Goal: Task Accomplishment & Management: Use online tool/utility

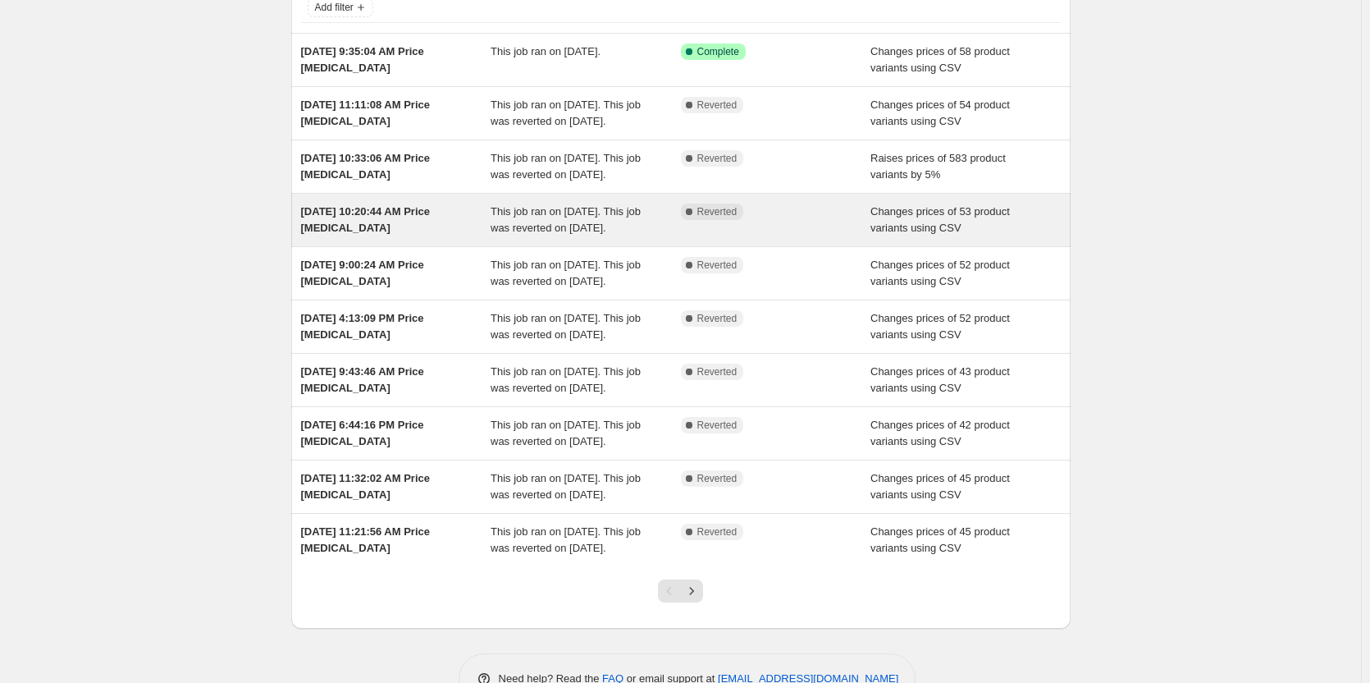
scroll to position [228, 0]
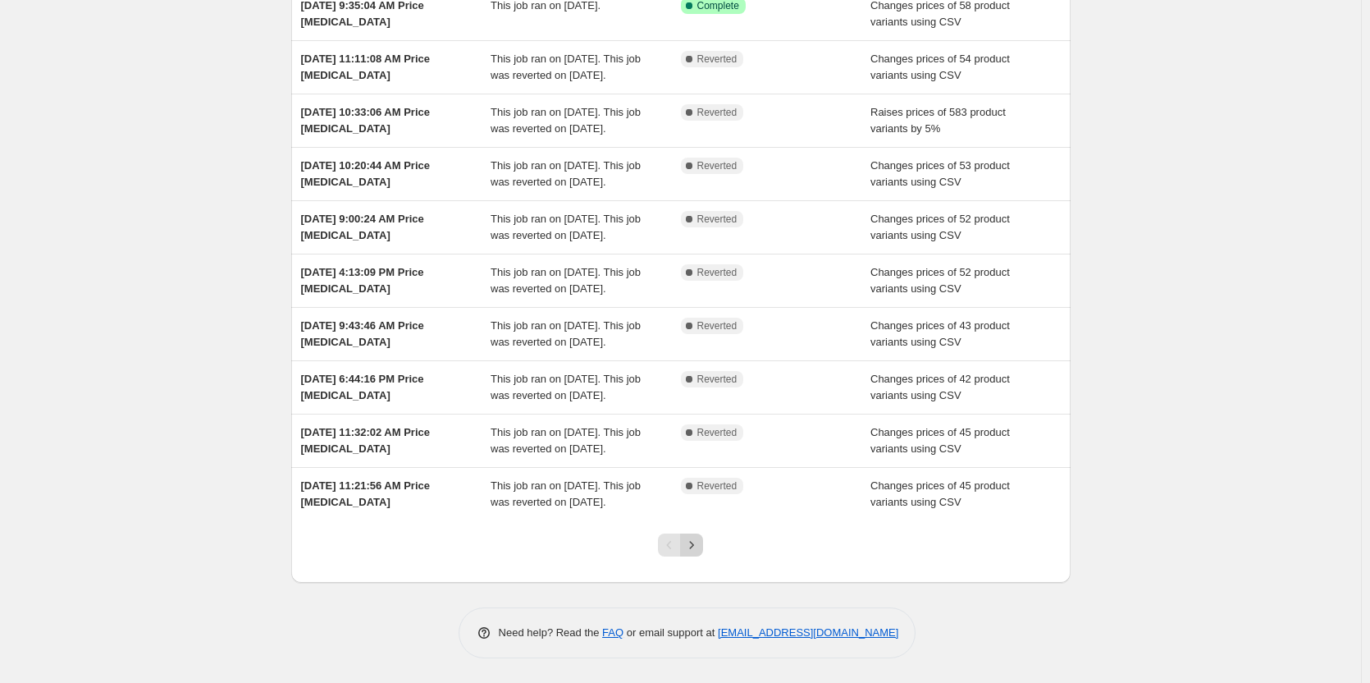
click at [703, 551] on button "Next" at bounding box center [691, 544] width 23 height 23
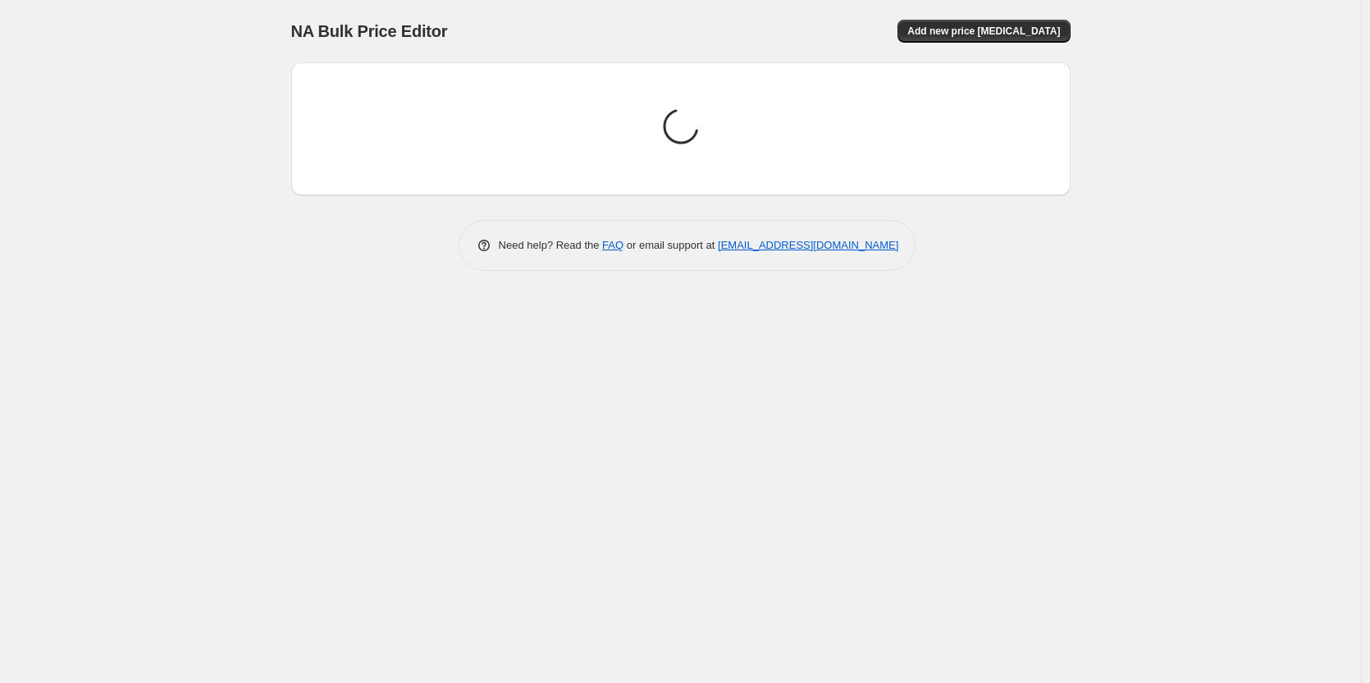
scroll to position [0, 0]
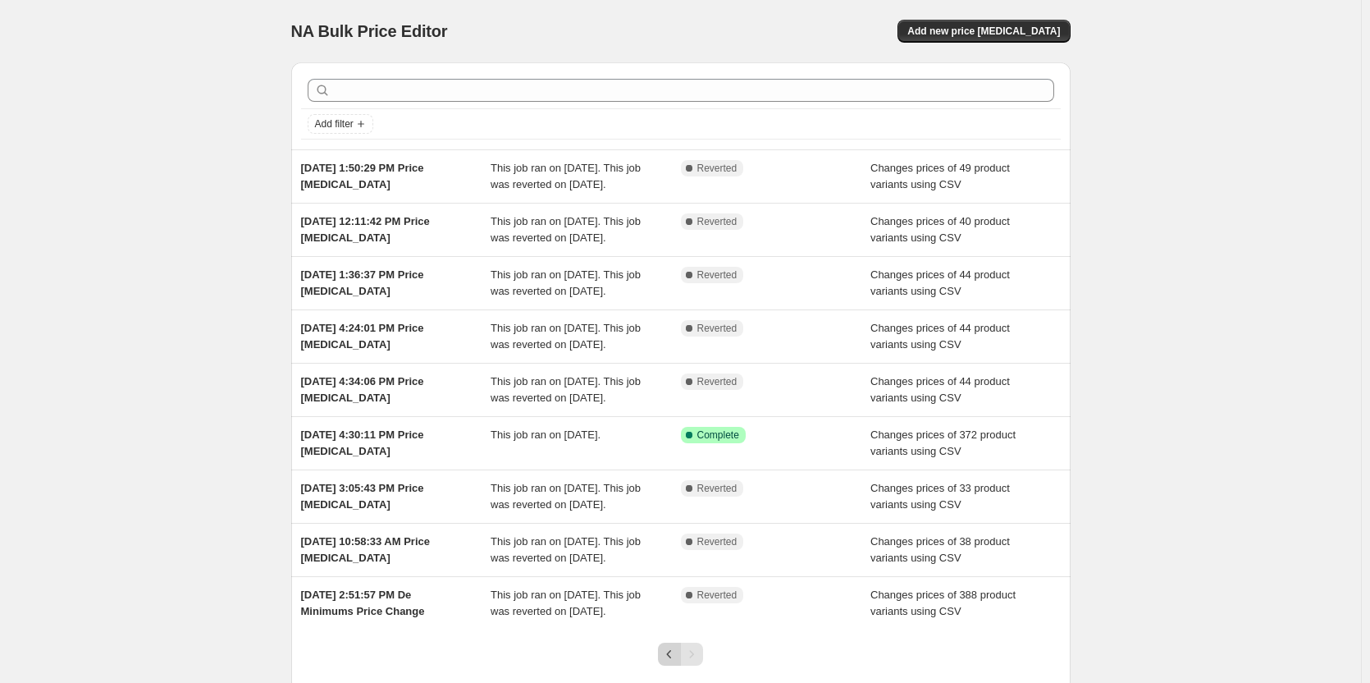
click at [671, 651] on icon "Previous" at bounding box center [669, 654] width 16 height 16
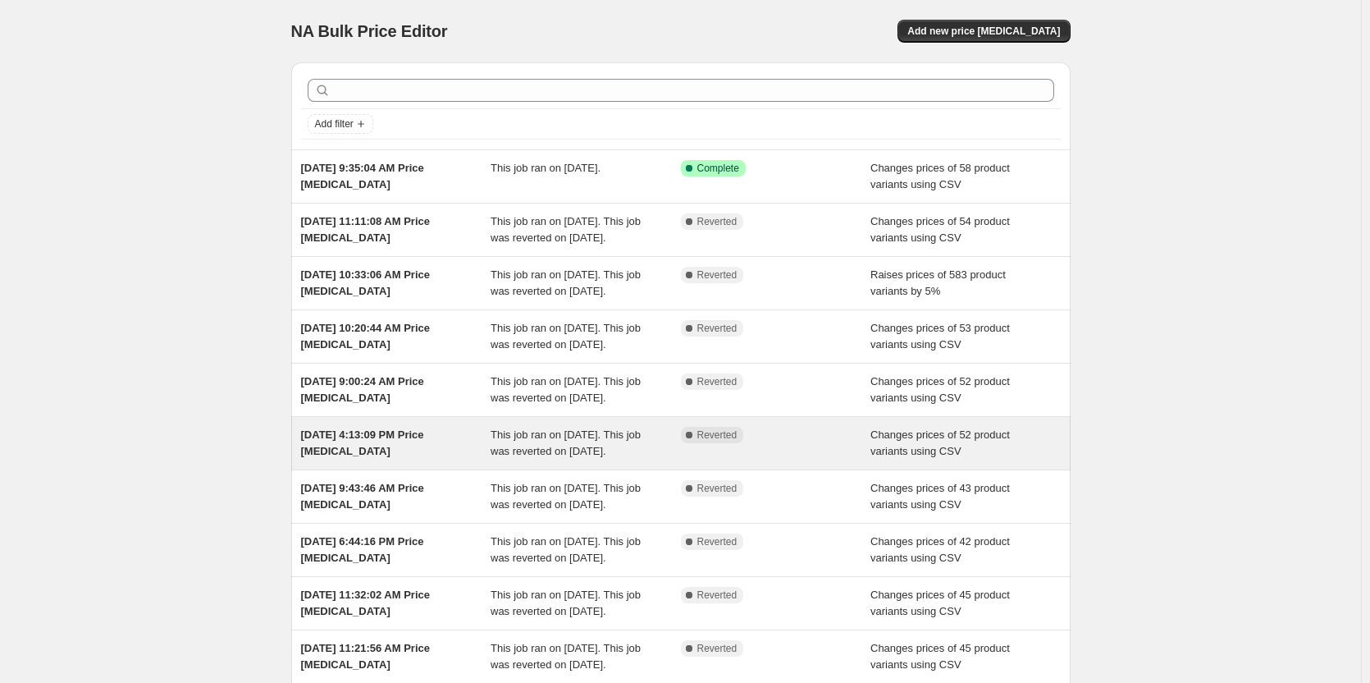
scroll to position [228, 0]
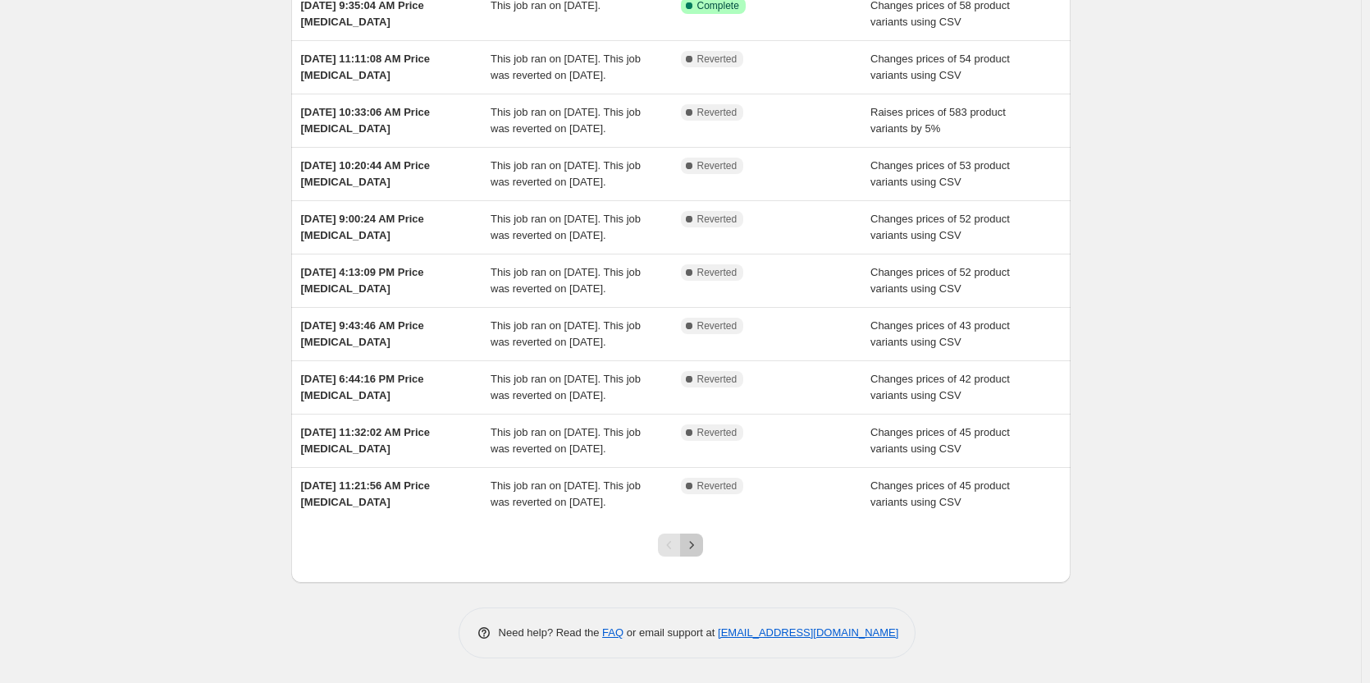
click at [694, 549] on icon "Next" at bounding box center [692, 545] width 16 height 16
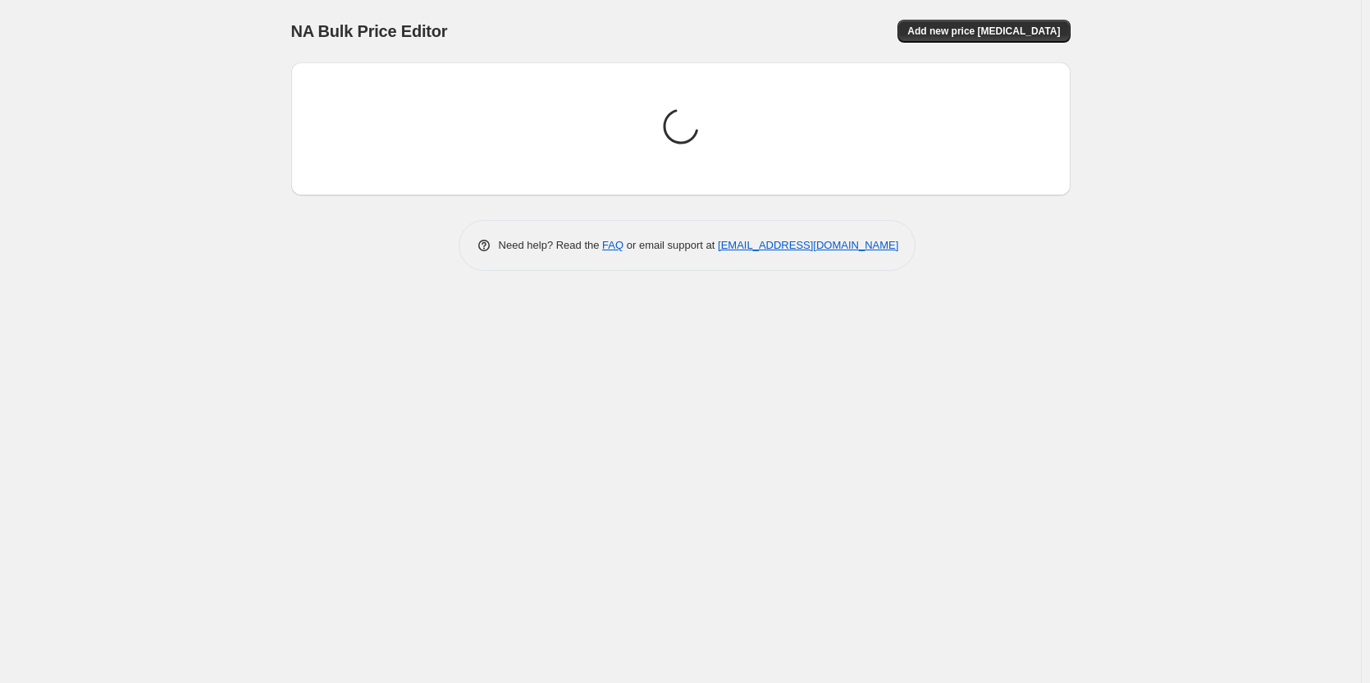
scroll to position [0, 0]
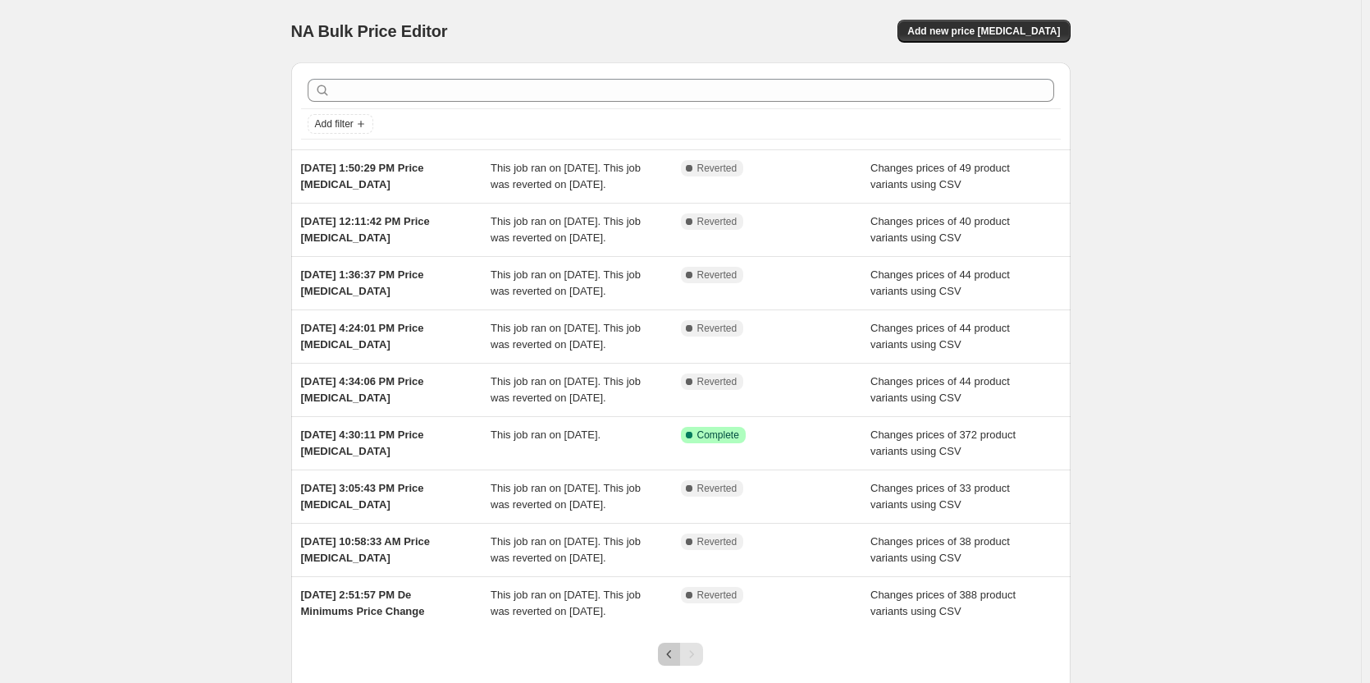
click at [670, 649] on icon "Previous" at bounding box center [669, 654] width 16 height 16
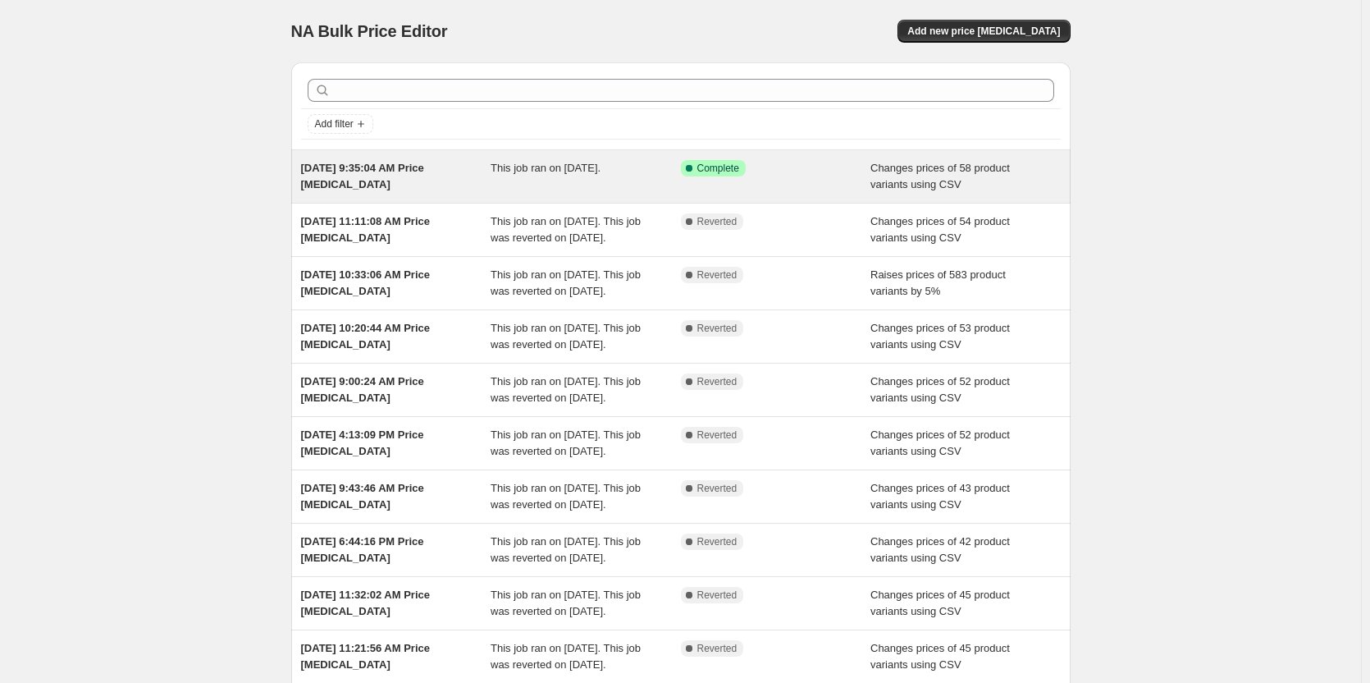
click at [608, 184] on div "This job ran on [DATE]." at bounding box center [586, 176] width 190 height 33
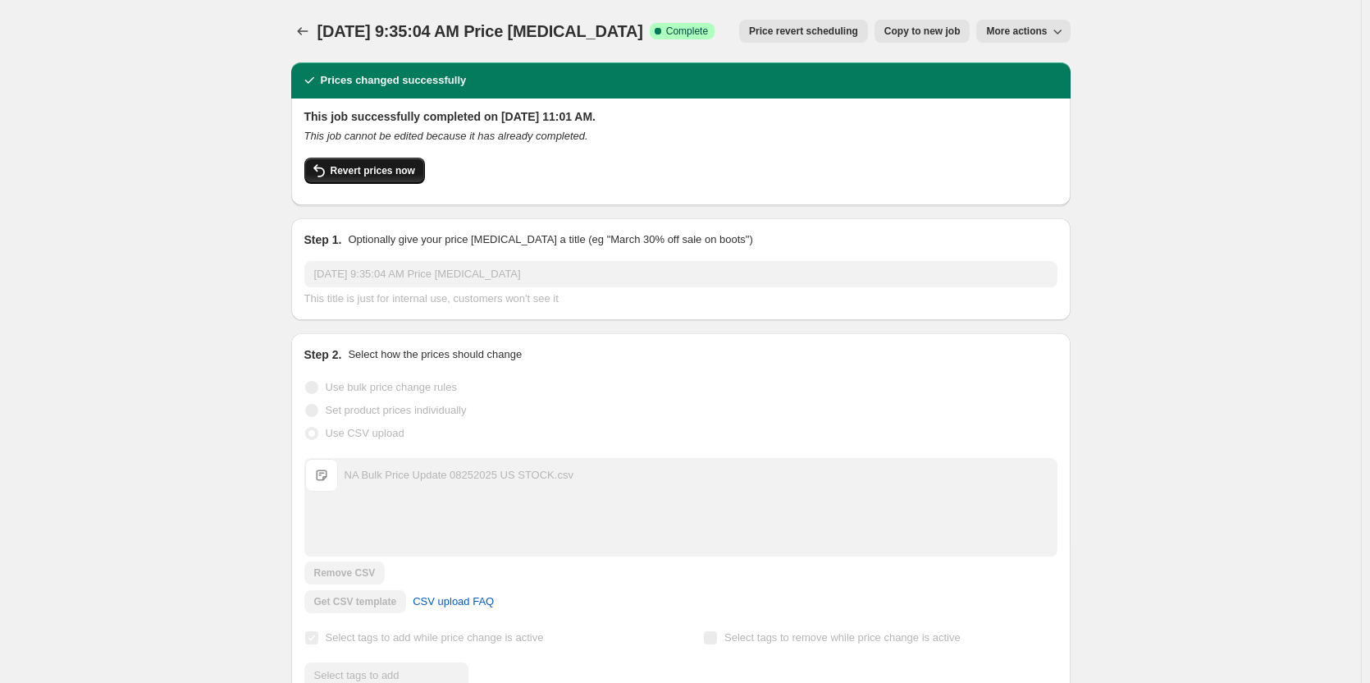
click at [404, 171] on span "Revert prices now" at bounding box center [373, 170] width 85 height 13
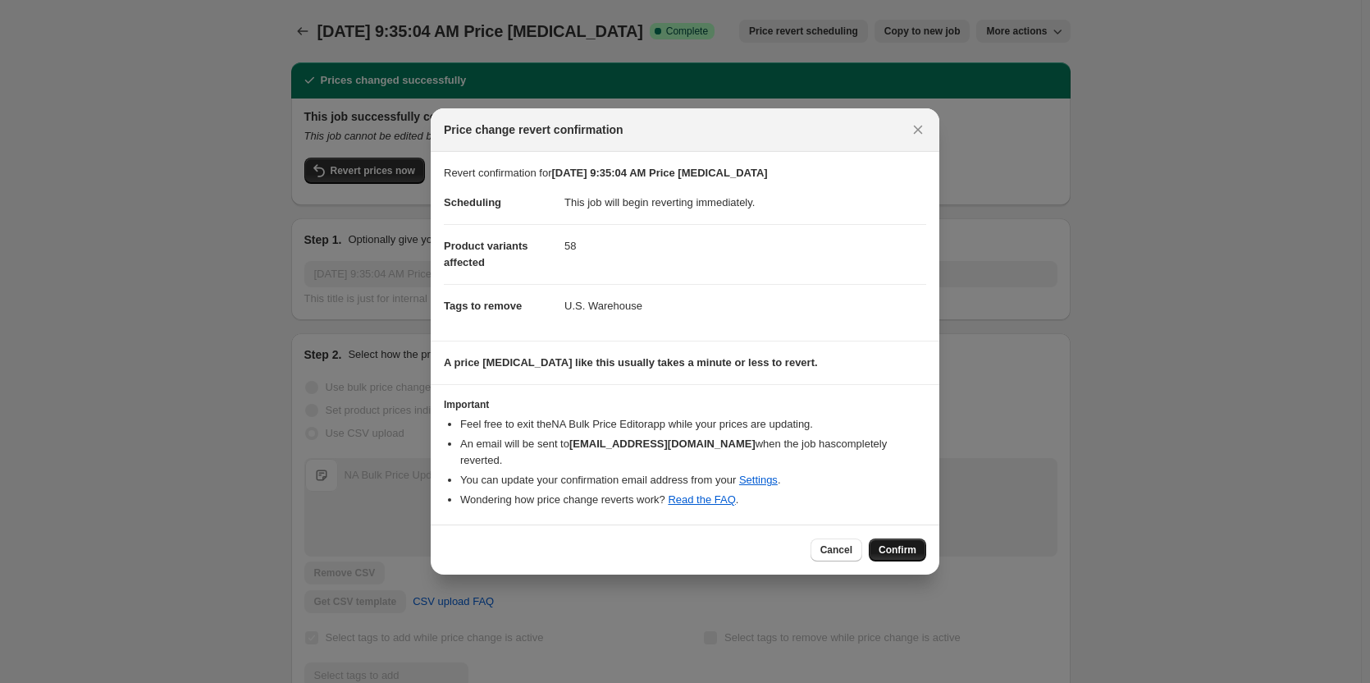
click at [905, 543] on span "Confirm" at bounding box center [898, 549] width 38 height 13
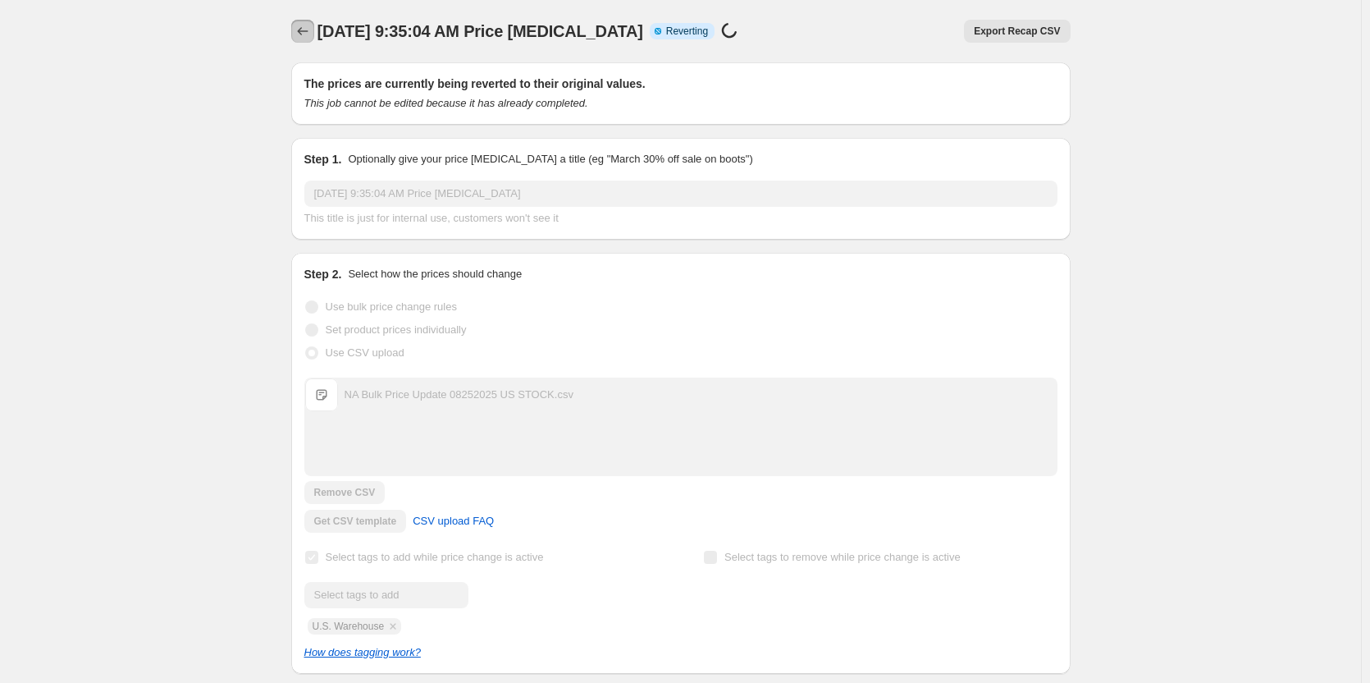
click at [309, 31] on icon "Price change jobs" at bounding box center [303, 31] width 16 height 16
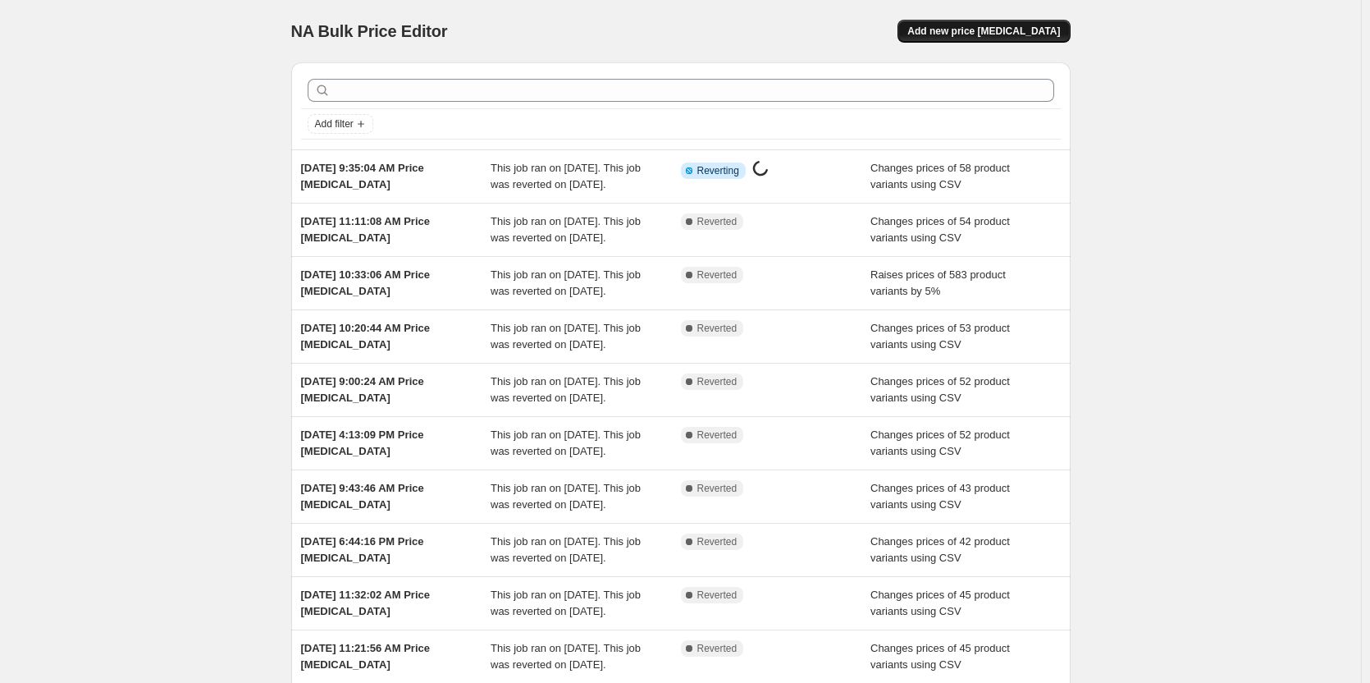
click at [1021, 26] on span "Add new price [MEDICAL_DATA]" at bounding box center [984, 31] width 153 height 13
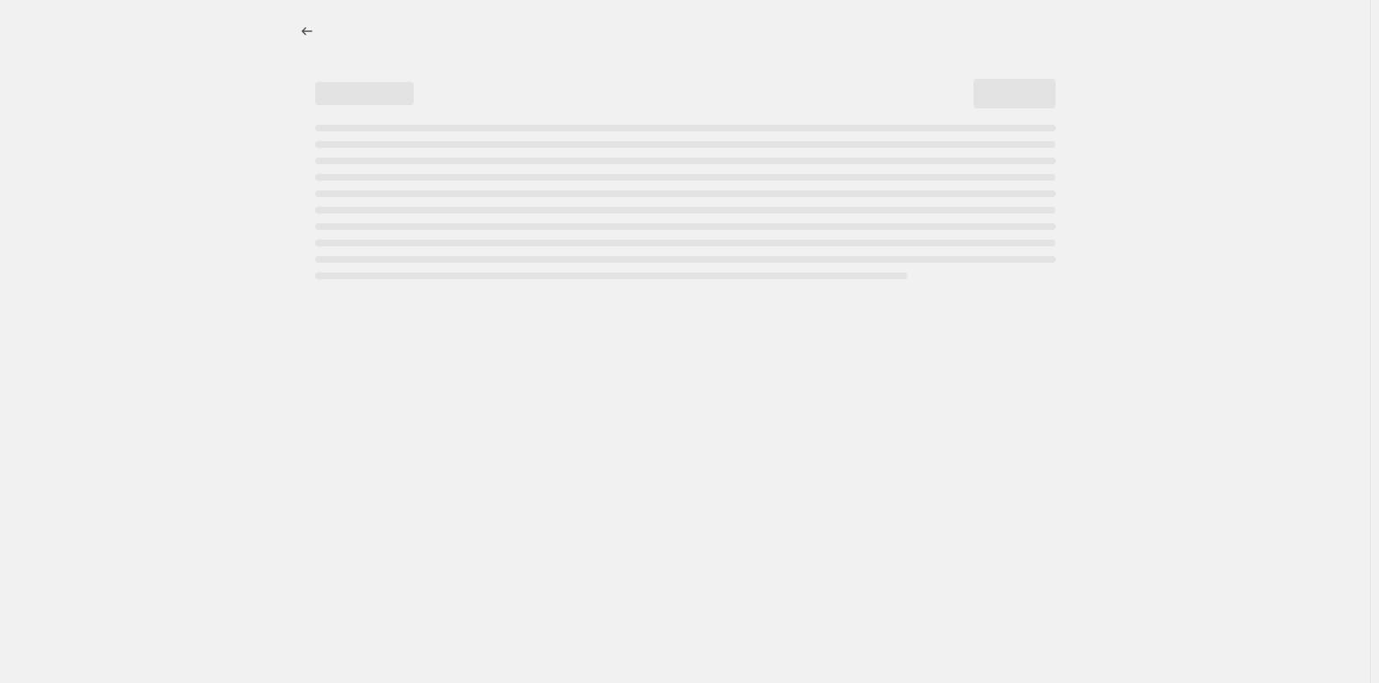
select select "percentage"
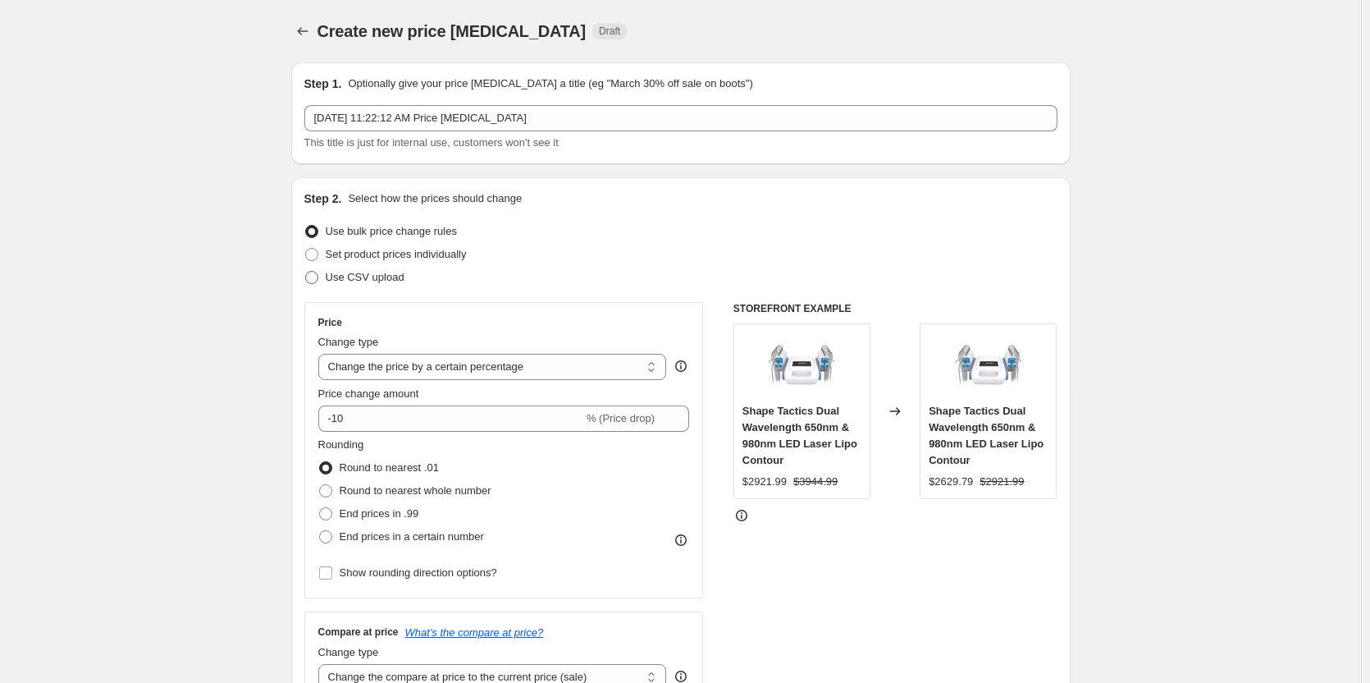
click at [370, 269] on span "Use CSV upload" at bounding box center [365, 277] width 79 height 16
click at [306, 271] on input "Use CSV upload" at bounding box center [305, 271] width 1 height 1
radio input "true"
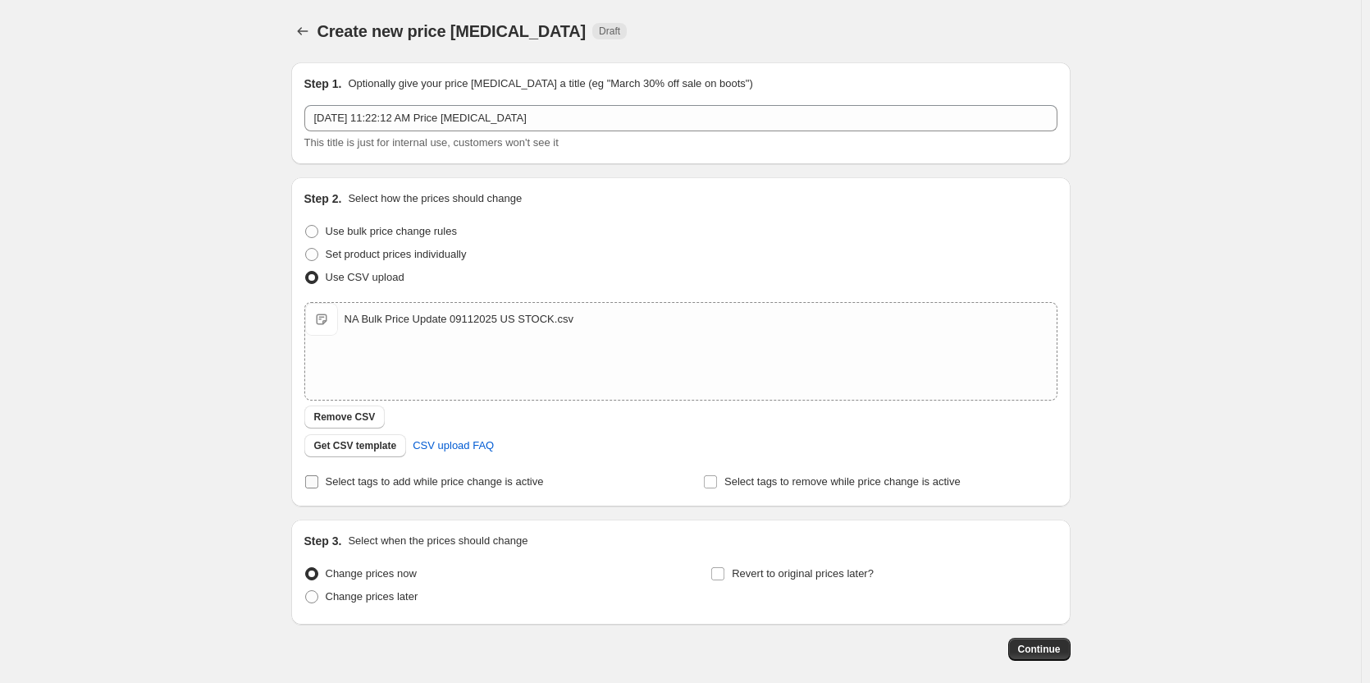
click at [331, 483] on span "Select tags to add while price change is active" at bounding box center [435, 481] width 218 height 12
click at [318, 483] on input "Select tags to add while price change is active" at bounding box center [311, 481] width 13 height 13
checkbox input "true"
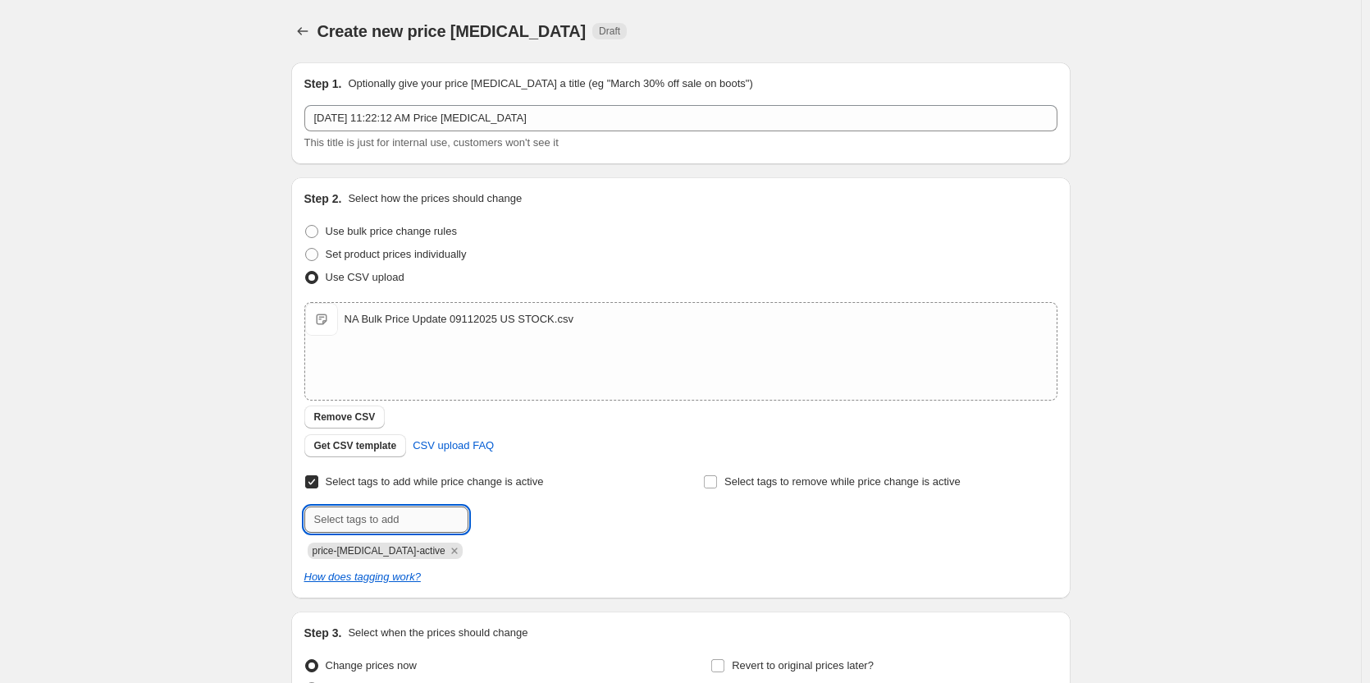
click at [426, 521] on input "text" at bounding box center [386, 519] width 164 height 26
type input "U.S. Warehouse"
click at [556, 525] on button "Add U.S. Warehou..." at bounding box center [529, 517] width 113 height 23
click at [447, 552] on icon "Remove price-change-job-active" at bounding box center [454, 550] width 15 height 15
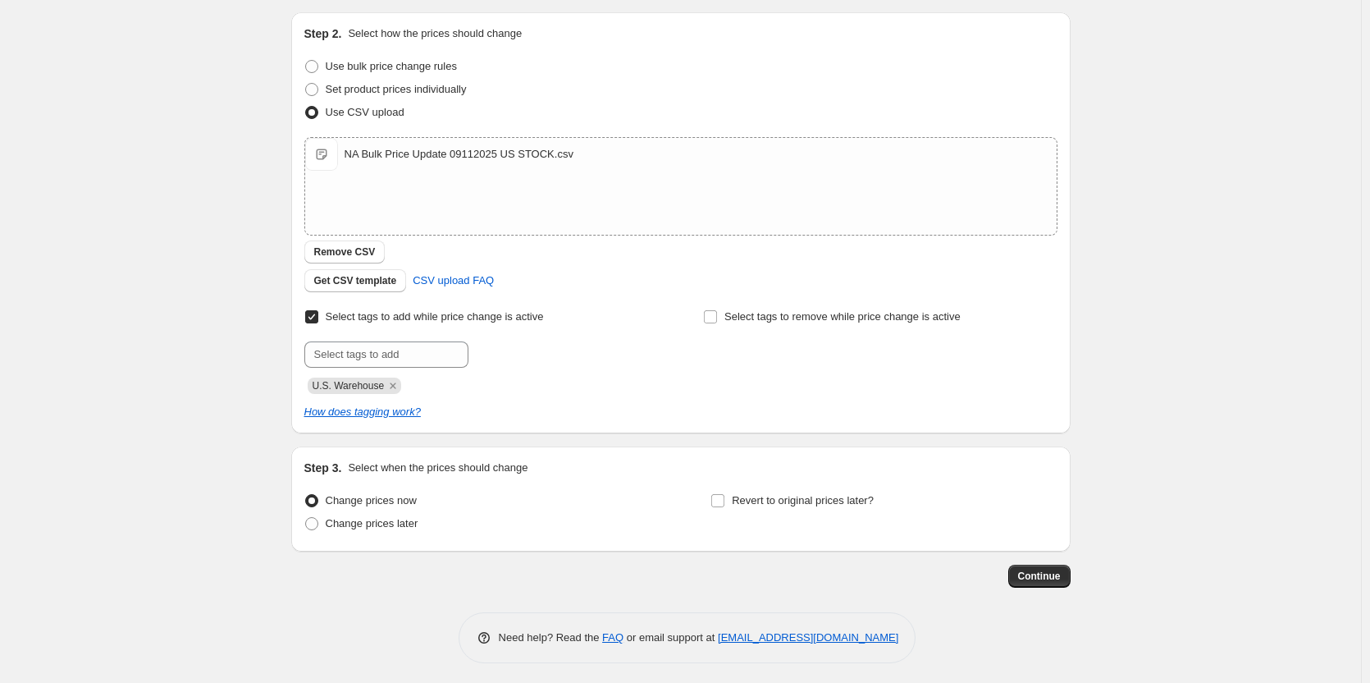
scroll to position [170, 0]
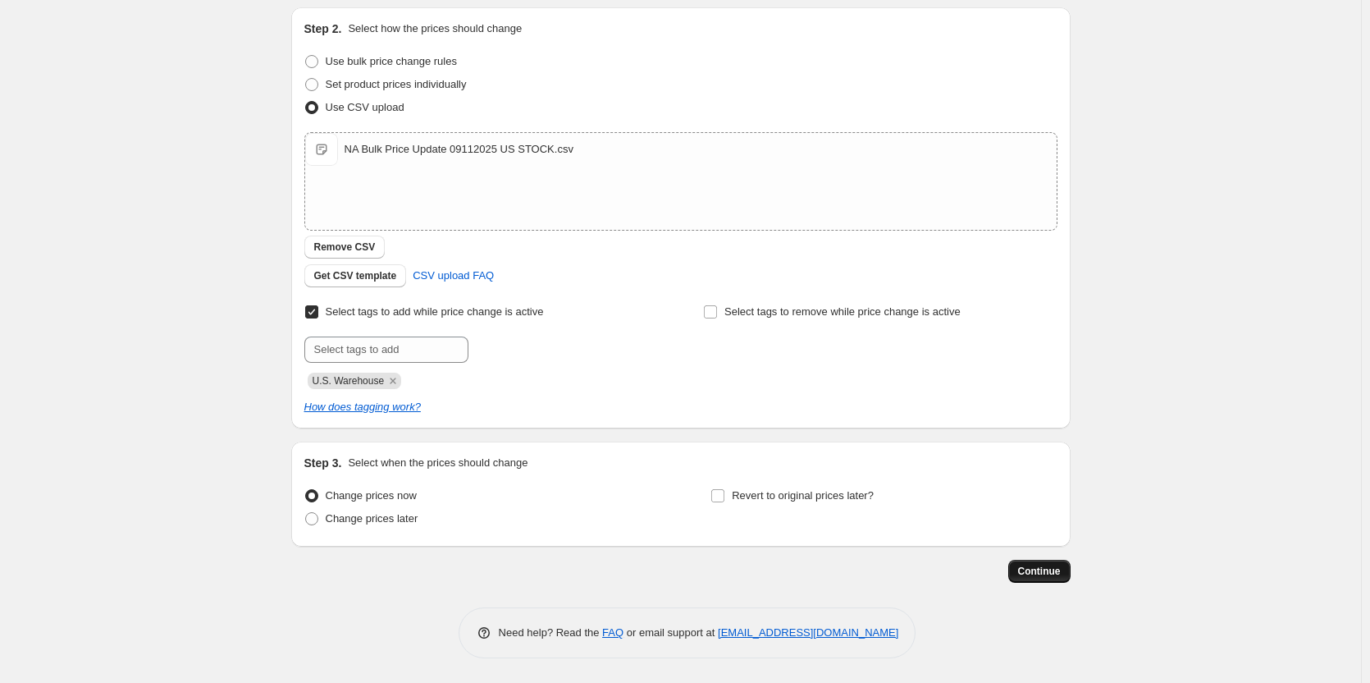
click at [1032, 574] on span "Continue" at bounding box center [1039, 571] width 43 height 13
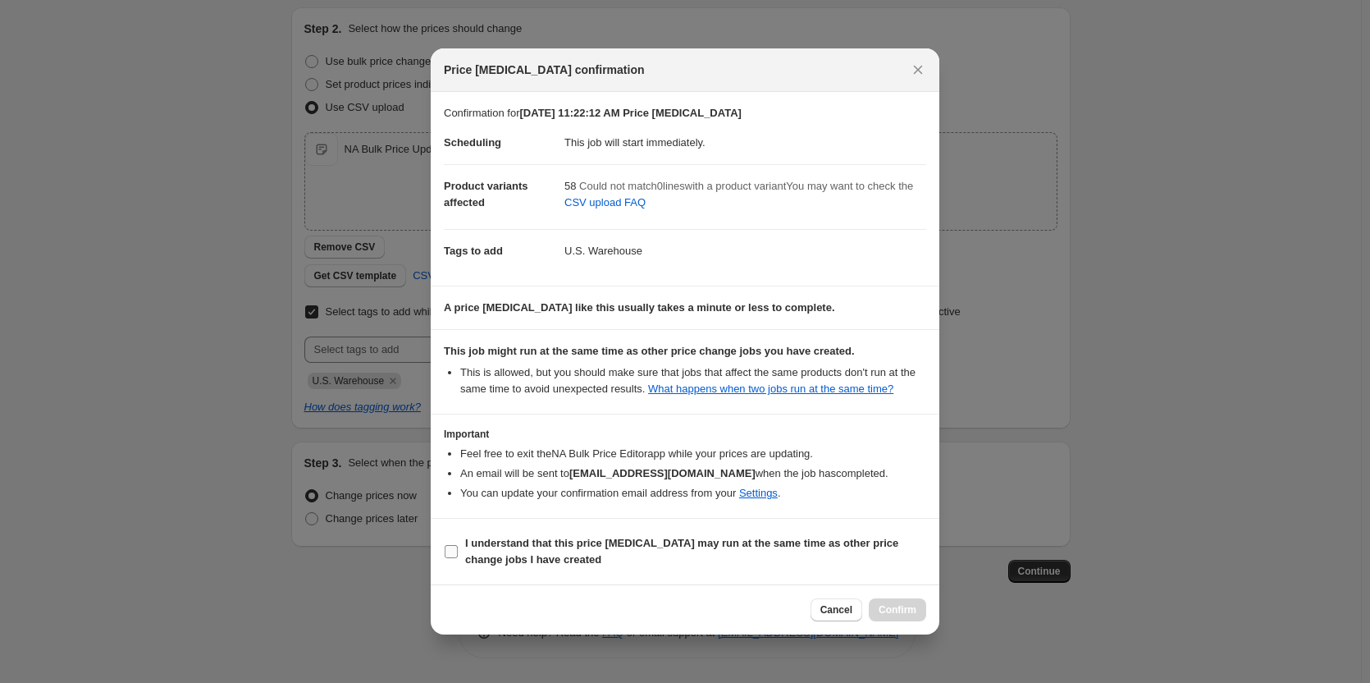
click at [463, 551] on label "I understand that this price [MEDICAL_DATA] may run at the same time as other p…" at bounding box center [685, 551] width 483 height 39
click at [458, 551] on input "I understand that this price [MEDICAL_DATA] may run at the same time as other p…" at bounding box center [451, 551] width 13 height 13
checkbox input "true"
click at [902, 611] on span "Confirm" at bounding box center [898, 609] width 38 height 13
